Goal: Information Seeking & Learning: Check status

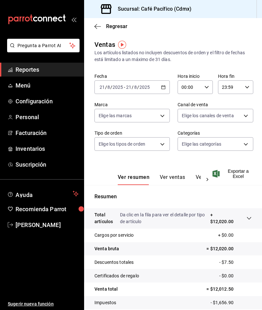
click at [56, 73] on span "Reportes" at bounding box center [47, 69] width 63 height 9
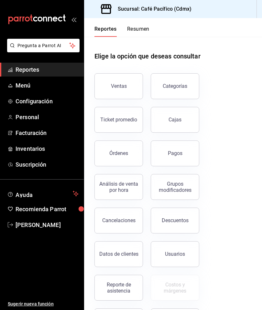
click at [181, 152] on div "Pagos" at bounding box center [175, 153] width 15 height 6
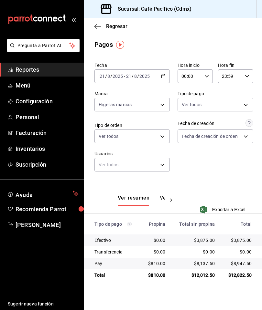
click at [58, 68] on span "Reportes" at bounding box center [47, 69] width 63 height 9
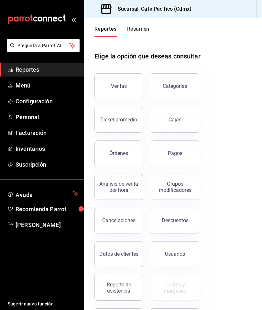
click at [128, 288] on div "Reporte de asistencia" at bounding box center [119, 288] width 40 height 12
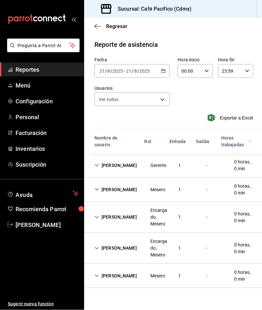
scroll to position [26, 0]
click at [121, 184] on div "[PERSON_NAME]" at bounding box center [115, 190] width 53 height 12
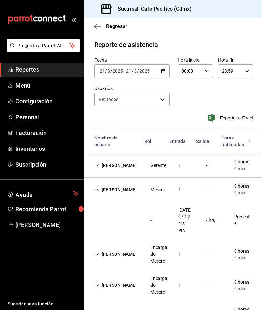
click at [99, 252] on icon "Cell" at bounding box center [96, 254] width 5 height 5
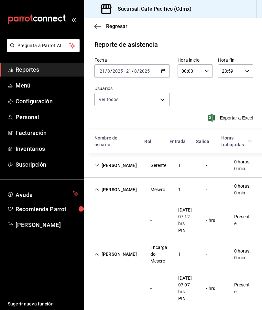
click at [96, 163] on icon "Cell" at bounding box center [96, 165] width 5 height 5
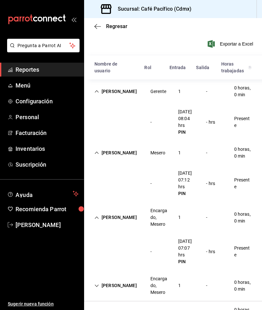
click at [97, 284] on icon "Cell" at bounding box center [96, 286] width 5 height 5
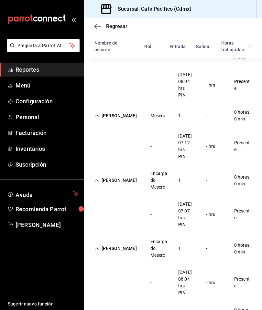
click at [103, 308] on div "[PERSON_NAME]" at bounding box center [115, 314] width 53 height 12
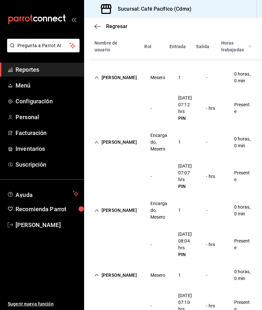
scroll to position [148, 0]
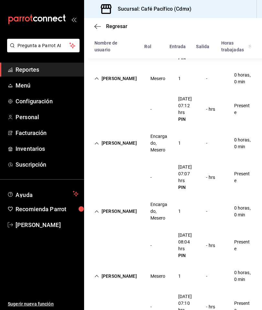
click at [258, 288] on div "- [DATE] 07:10 hrs PIN - hrs Presente" at bounding box center [173, 306] width 178 height 37
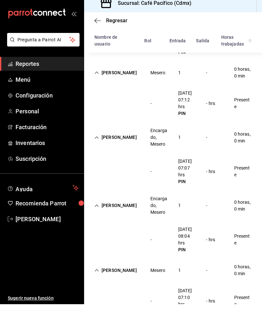
scroll to position [0, 0]
